Goal: Transaction & Acquisition: Obtain resource

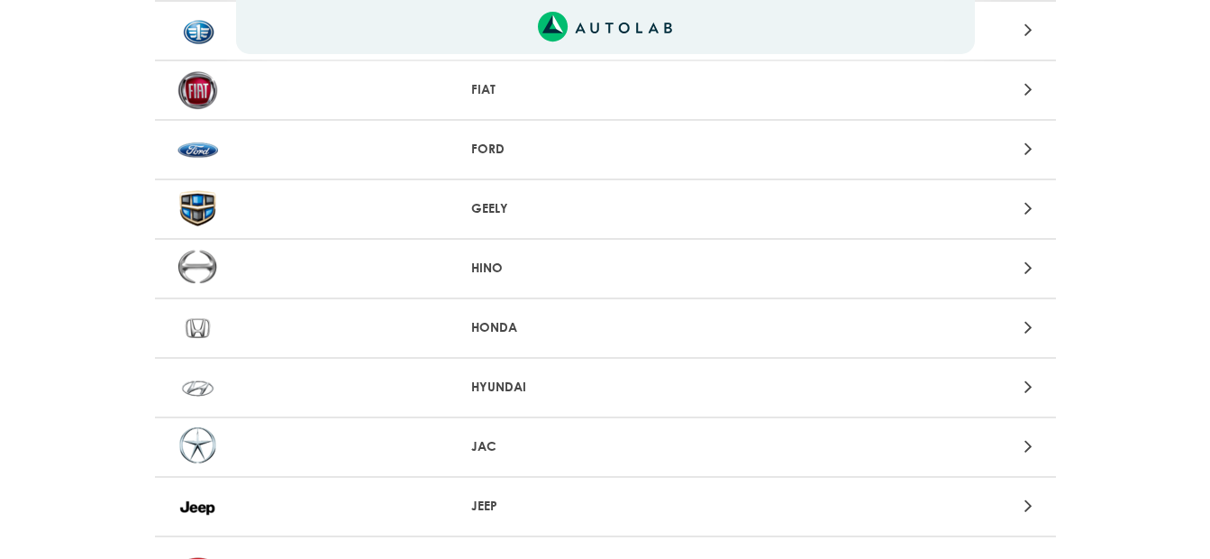
scroll to position [721, 0]
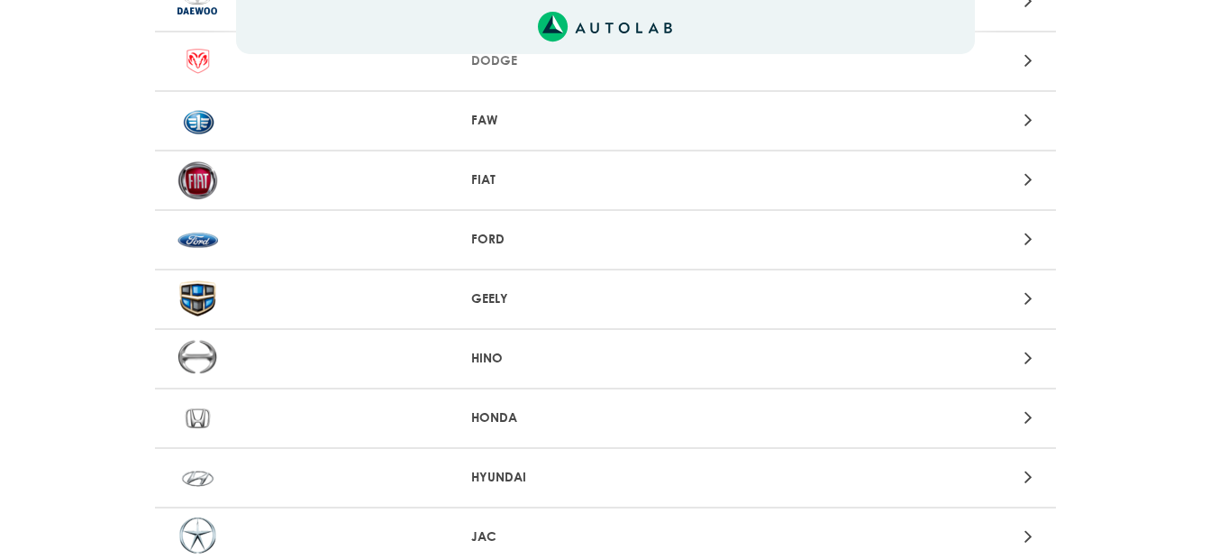
click at [487, 233] on p "FORD" at bounding box center [605, 239] width 268 height 19
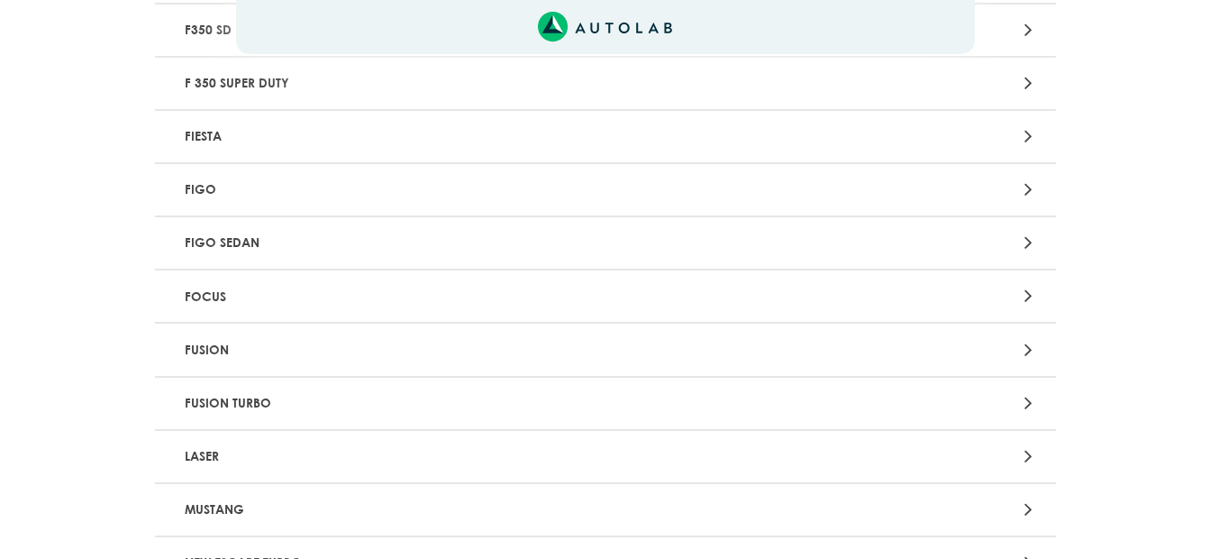
scroll to position [1479, 0]
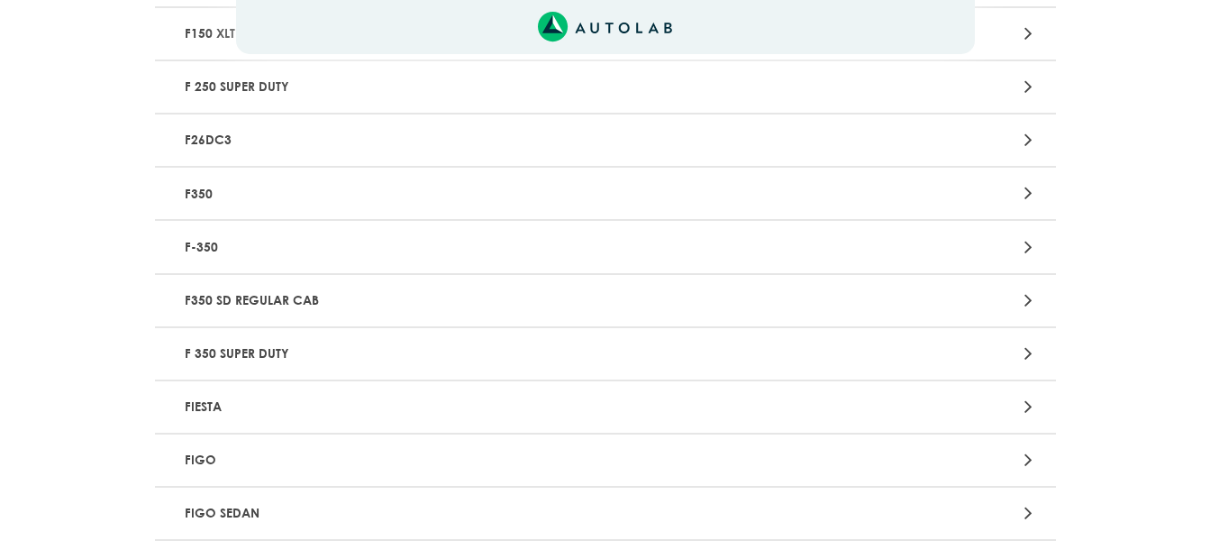
click at [220, 406] on p "FIESTA" at bounding box center [457, 406] width 561 height 33
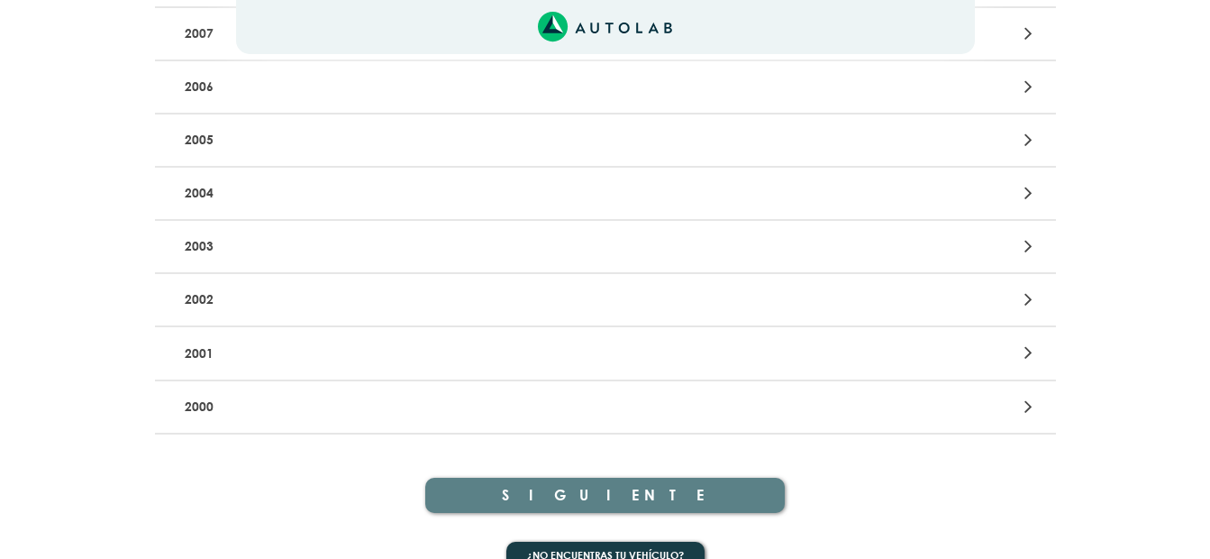
scroll to position [631, 0]
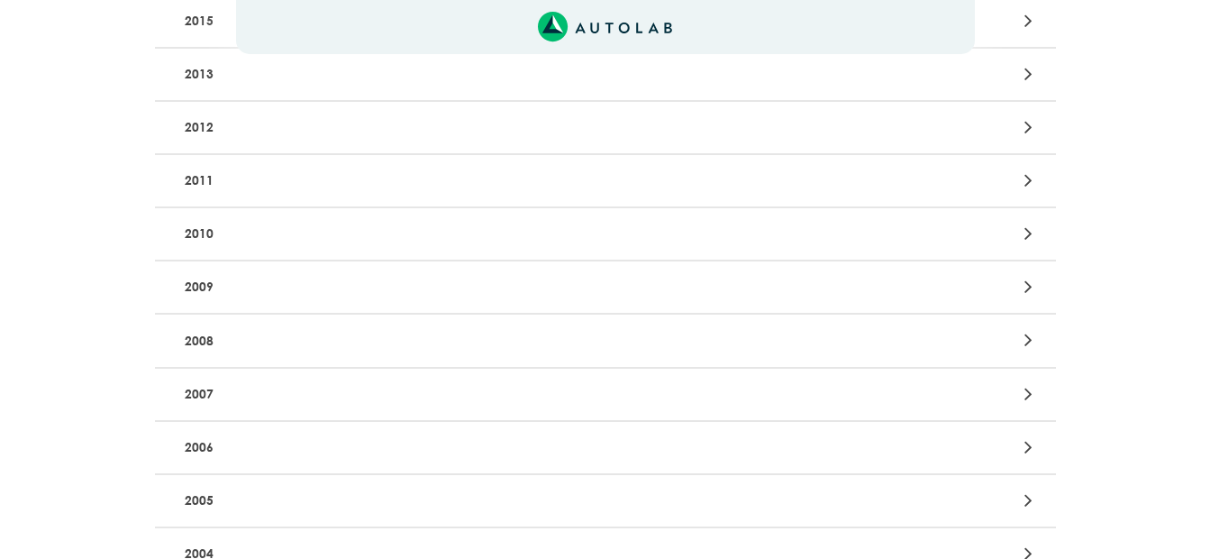
click at [192, 128] on p "2012" at bounding box center [457, 127] width 561 height 33
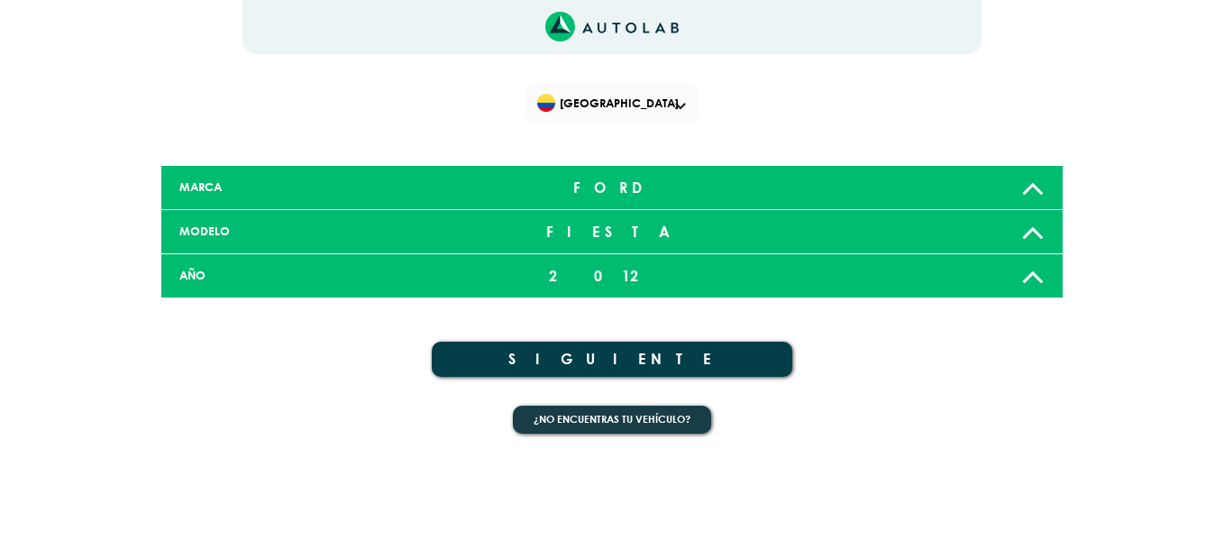
click at [631, 353] on button "SIGUIENTE" at bounding box center [612, 358] width 360 height 35
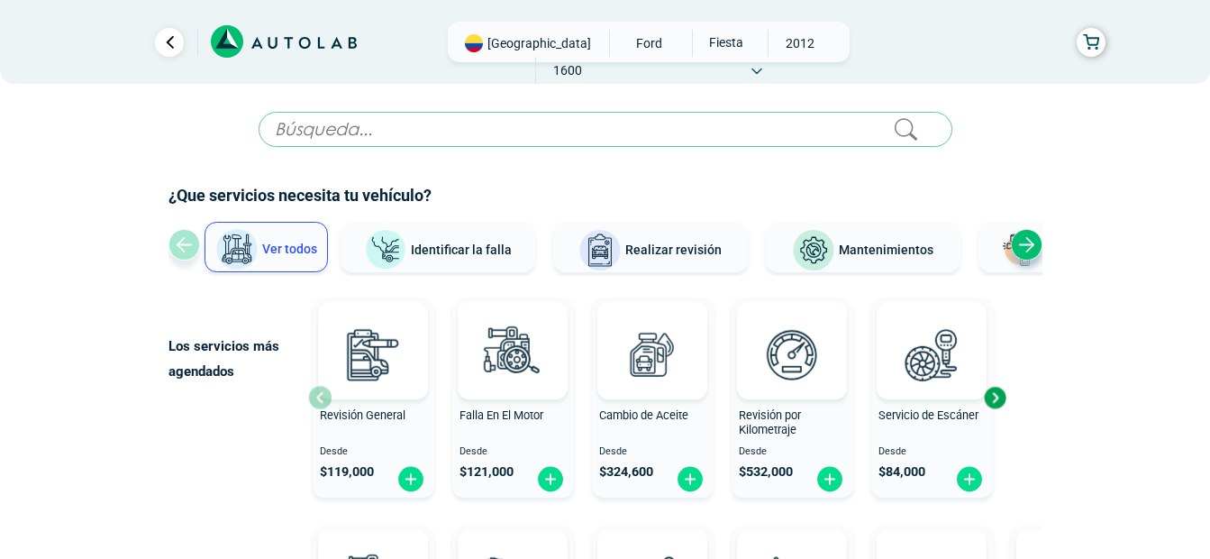
scroll to position [180, 0]
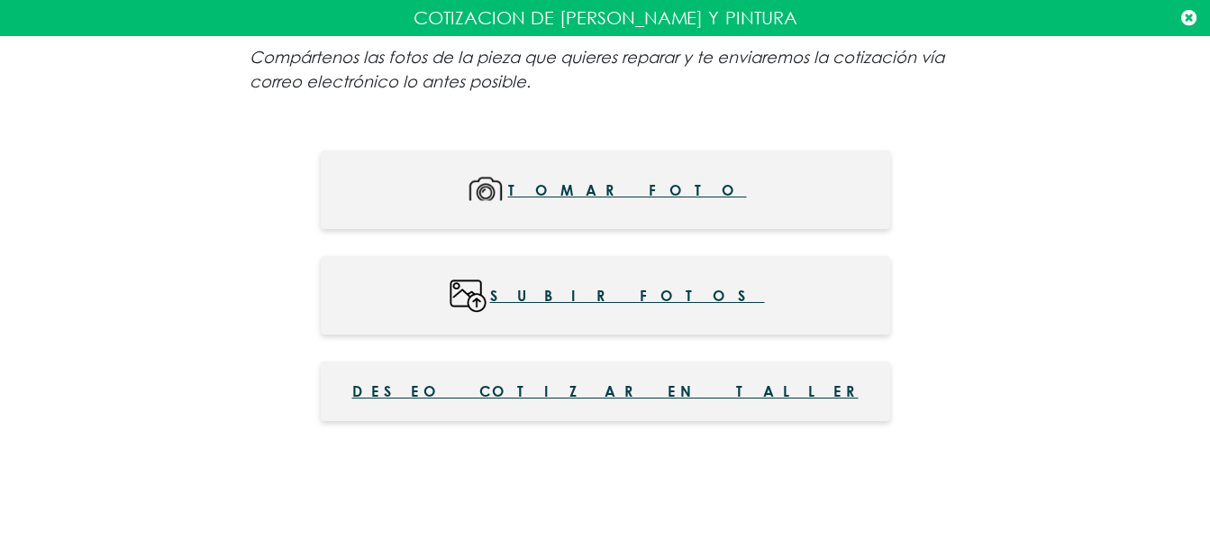
scroll to position [811, 0]
click at [637, 390] on span "Deseo cotizar en taller" at bounding box center [605, 391] width 506 height 22
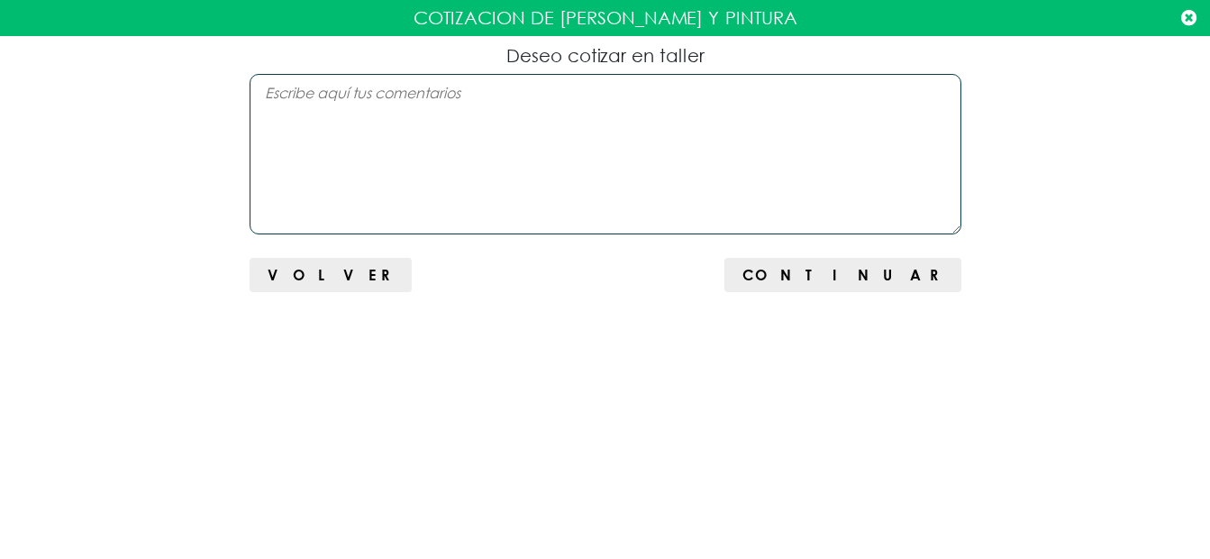
click at [517, 98] on textarea at bounding box center [606, 154] width 712 height 160
click at [517, 100] on textarea at bounding box center [606, 154] width 712 height 160
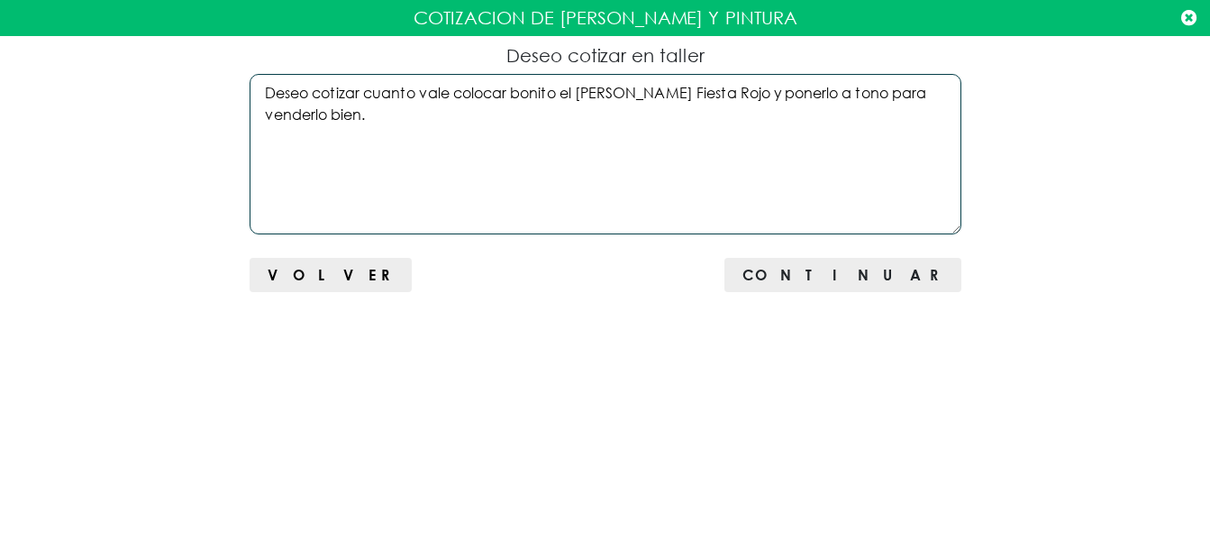
type textarea "Deseo cotizar cuanto vale colocar bonito el [PERSON_NAME] Fiesta Rojo y ponerlo…"
click at [914, 282] on span "Continuar" at bounding box center [842, 274] width 200 height 17
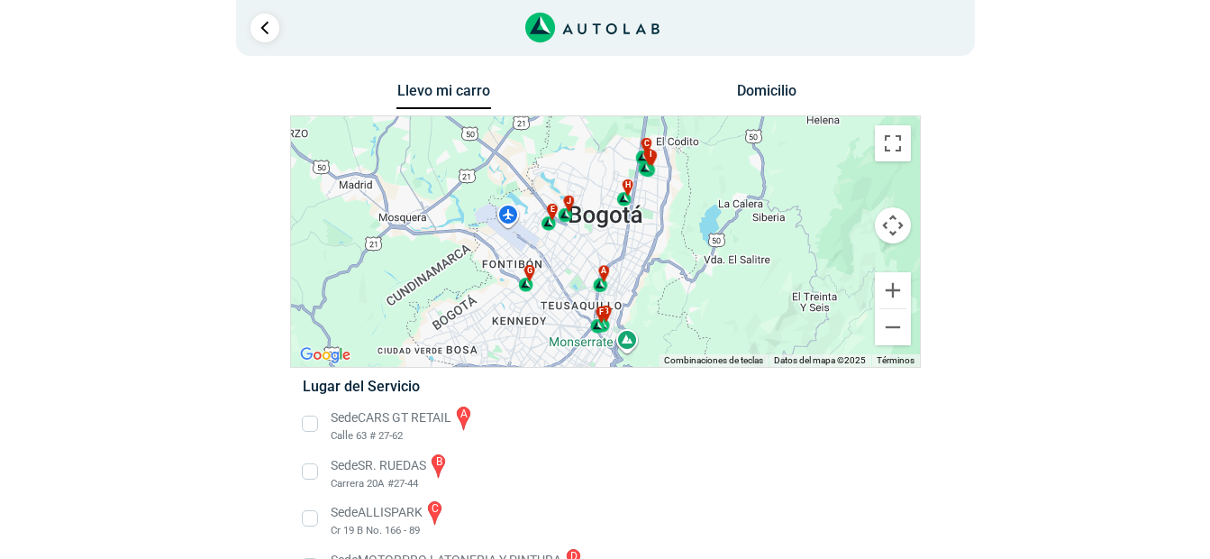
drag, startPoint x: 994, startPoint y: 266, endPoint x: 994, endPoint y: 283, distance: 17.1
click at [994, 283] on div "Llevo mi carro [GEOGRAPHIC_DATA] Para navegar por el mapa con gestos táctiles, …" at bounding box center [605, 485] width 874 height 815
click at [549, 257] on div "a b c d e f g" at bounding box center [605, 241] width 629 height 250
click at [600, 251] on div "a b c d e f g" at bounding box center [605, 241] width 629 height 250
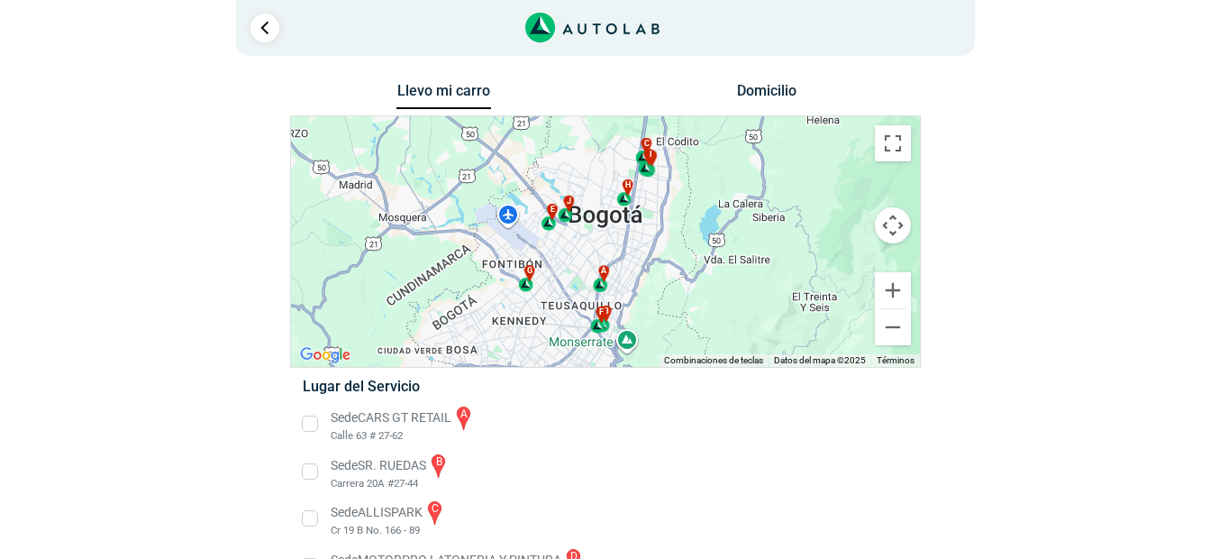
click at [600, 251] on div "a b c d e f g" at bounding box center [605, 241] width 629 height 250
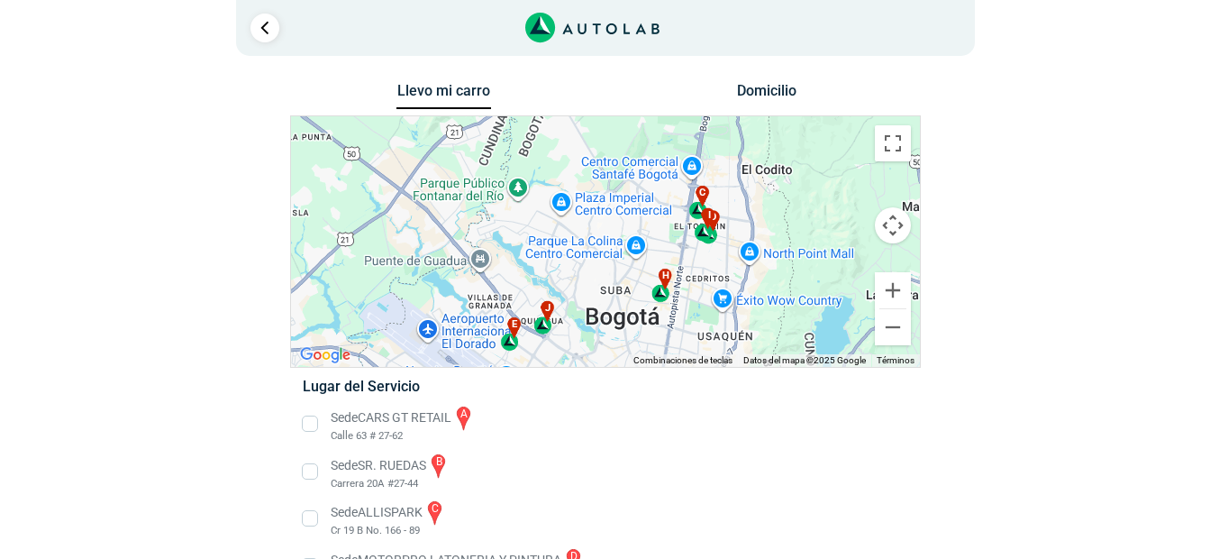
drag, startPoint x: 661, startPoint y: 211, endPoint x: 669, endPoint y: 351, distance: 140.8
click at [671, 350] on div "a b c d e f g" at bounding box center [605, 241] width 629 height 250
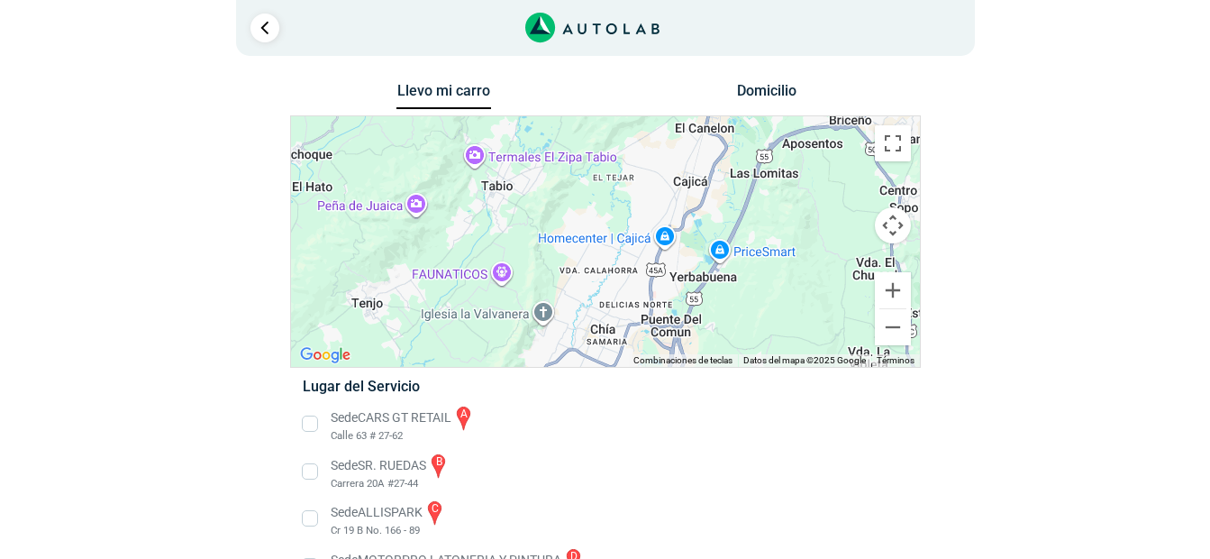
drag, startPoint x: 701, startPoint y: 184, endPoint x: 640, endPoint y: 597, distance: 418.1
click at [640, 558] on html "× ¡Reserva tranquilo! Sin datos de tarjeta ni pagos Aquí puedes ver tus servici…" at bounding box center [605, 447] width 1210 height 894
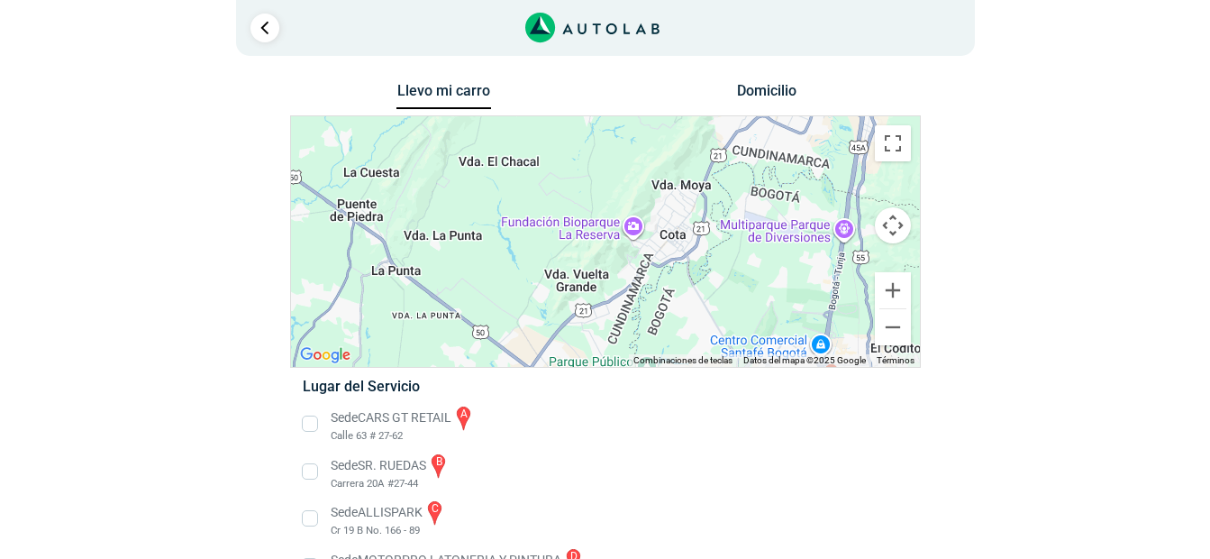
drag, startPoint x: 520, startPoint y: 307, endPoint x: 712, endPoint y: 73, distance: 302.8
click at [712, 73] on div "1 Llevo mi carro [GEOGRAPHIC_DATA] ← Mover a la izquierda → ↑ ↓ + - Fin" at bounding box center [605, 447] width 1081 height 894
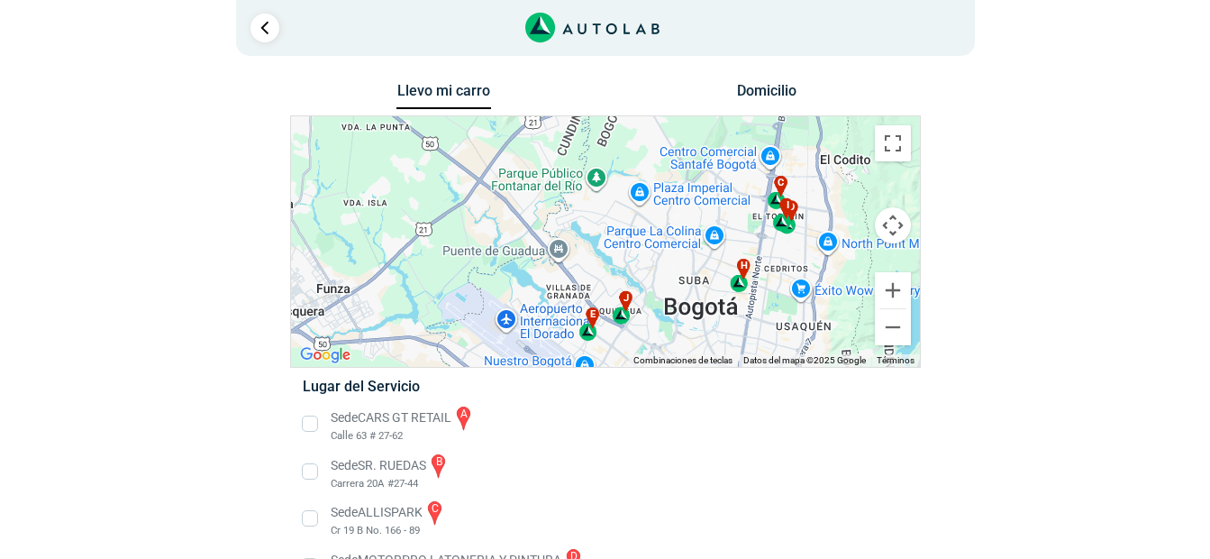
drag, startPoint x: 761, startPoint y: 296, endPoint x: 712, endPoint y: 106, distance: 196.5
click at [712, 106] on div "Llevo mi carro [GEOGRAPHIC_DATA] Para navegar por el mapa con gestos táctiles, …" at bounding box center [605, 485] width 631 height 815
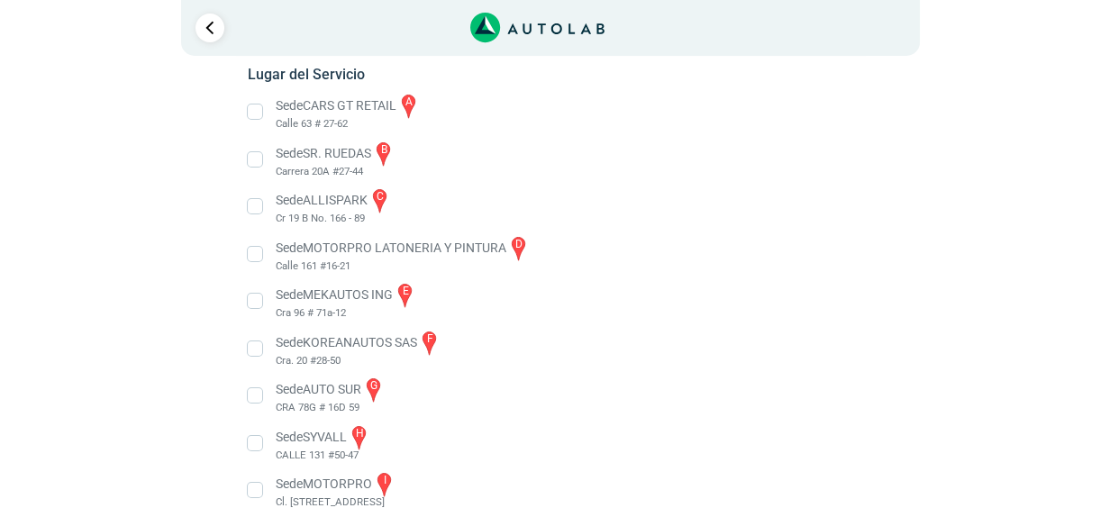
scroll to position [306, 0]
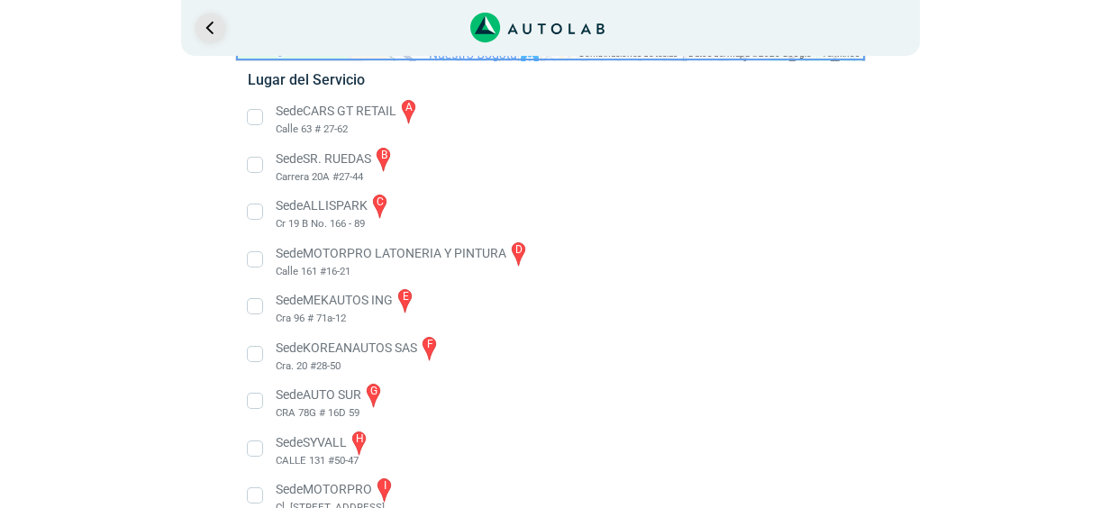
click at [210, 26] on link "Ir al paso anterior" at bounding box center [210, 28] width 29 height 29
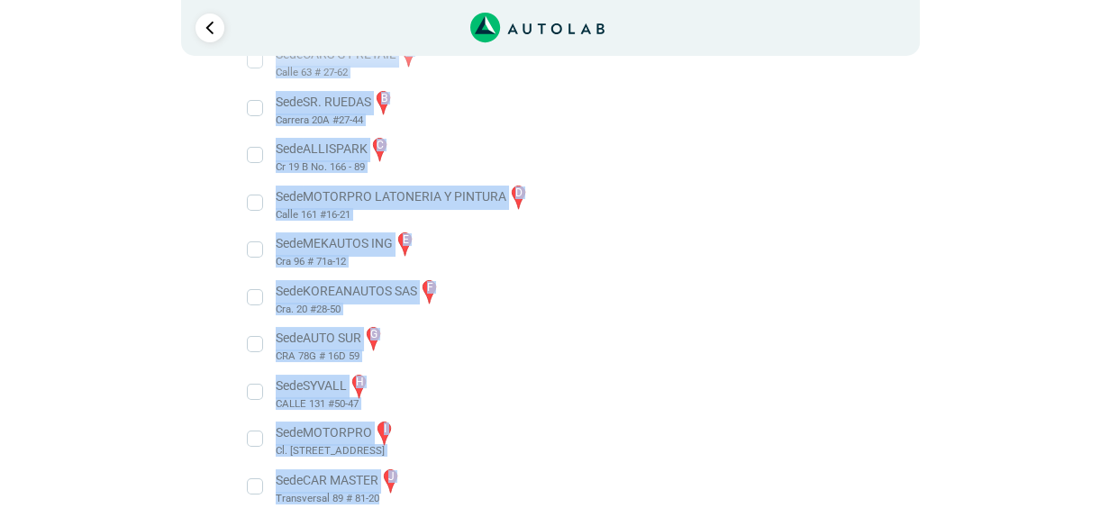
scroll to position [386, 0]
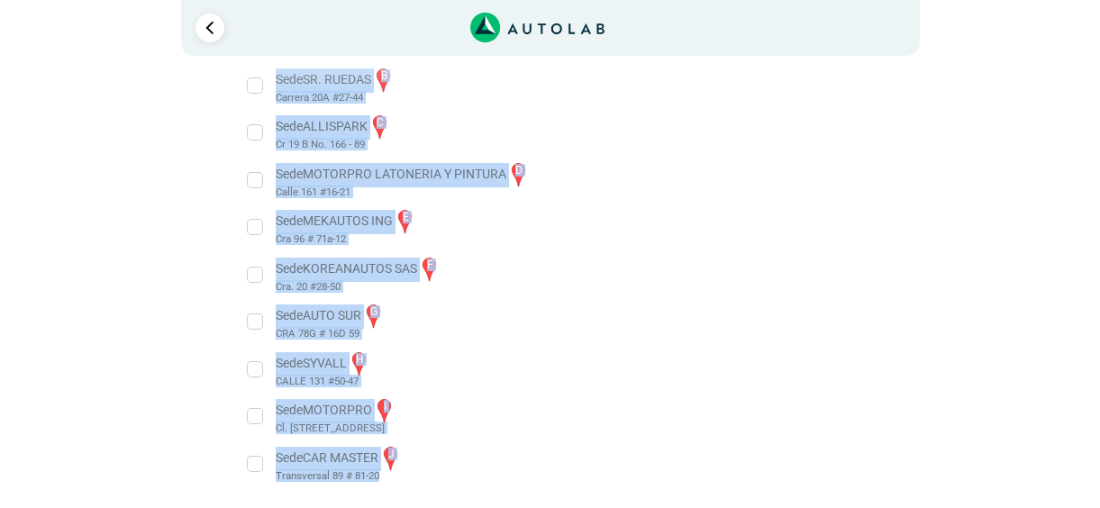
drag, startPoint x: 276, startPoint y: 81, endPoint x: 446, endPoint y: 471, distance: 425.7
click at [447, 473] on ul "Sede CARS GT RETAIL a Calle 63 # 27-62" at bounding box center [550, 251] width 632 height 466
copy ul "Sede CARS GT RETAIL a [STREET_ADDRESS]. RUEDAS b [STREET_ADDRESS] 166 - 89 Sede…"
